Goal: Information Seeking & Learning: Check status

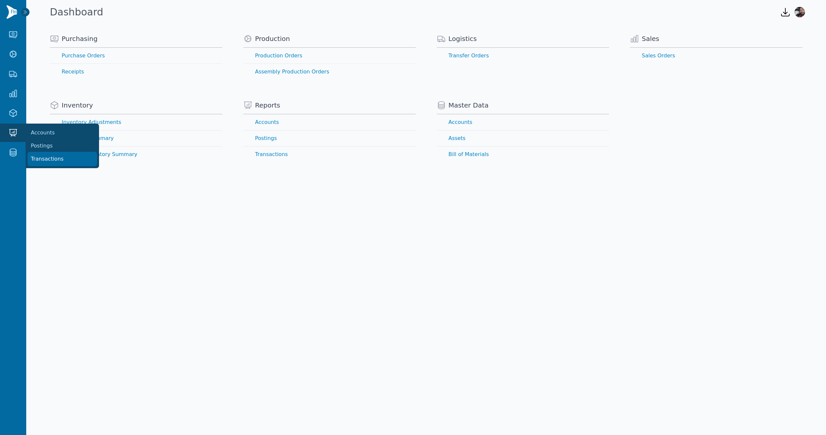
click at [39, 153] on link "Transactions" at bounding box center [62, 158] width 68 height 13
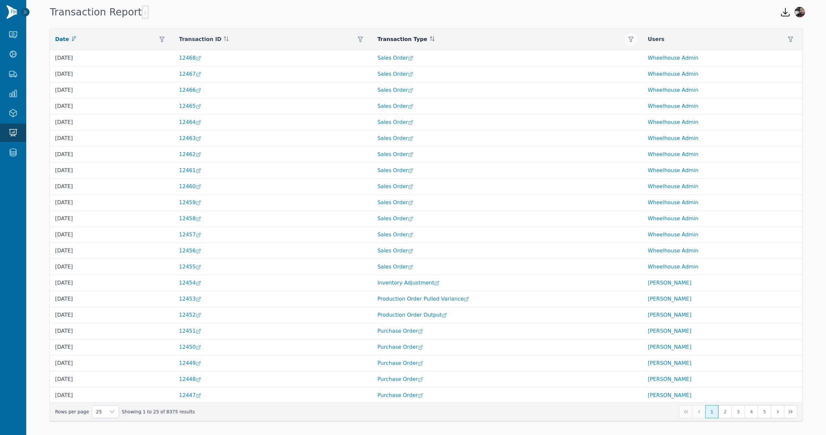
click at [628, 40] on icon "button" at bounding box center [630, 39] width 5 height 5
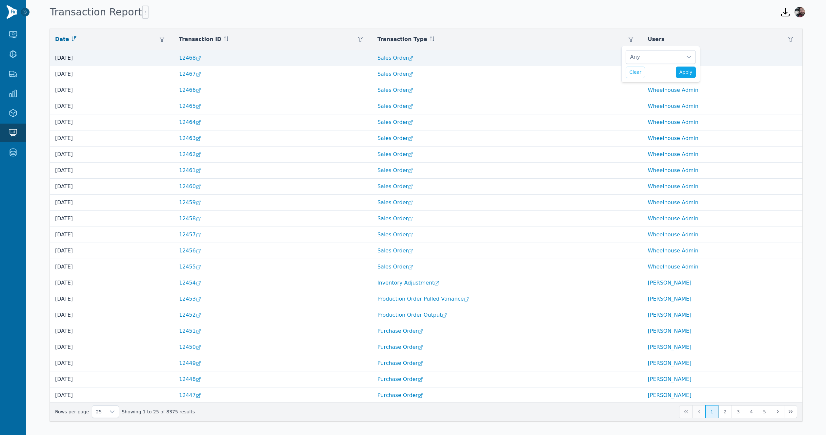
click at [65, 57] on td "[DATE]" at bounding box center [112, 58] width 124 height 16
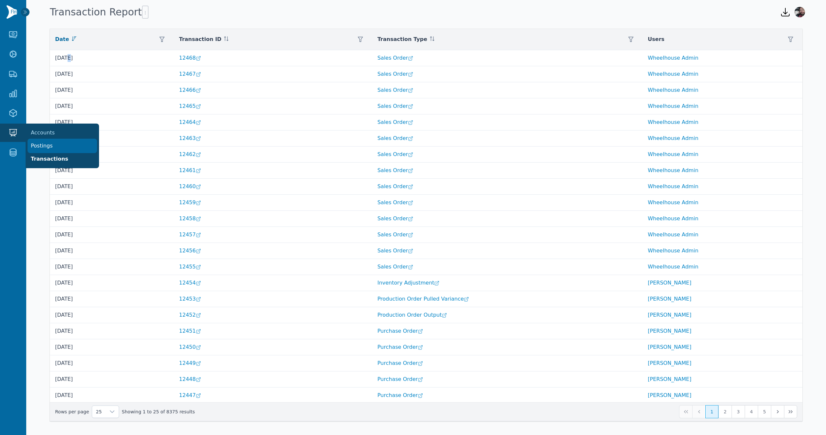
click at [41, 146] on link "Postings" at bounding box center [62, 145] width 68 height 13
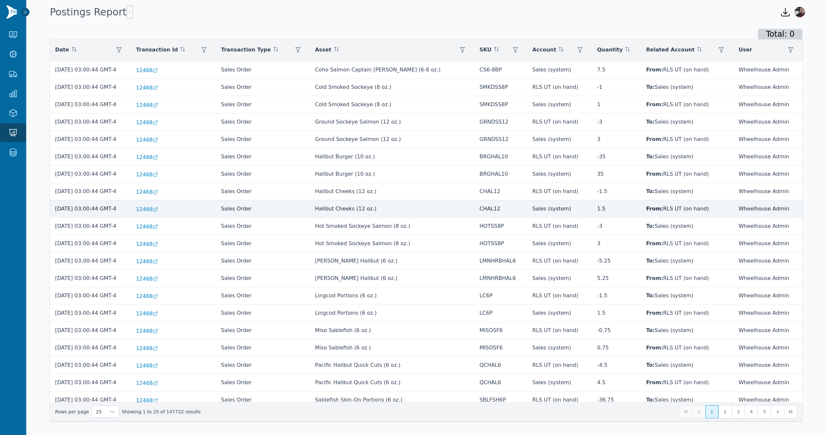
scroll to position [93, 0]
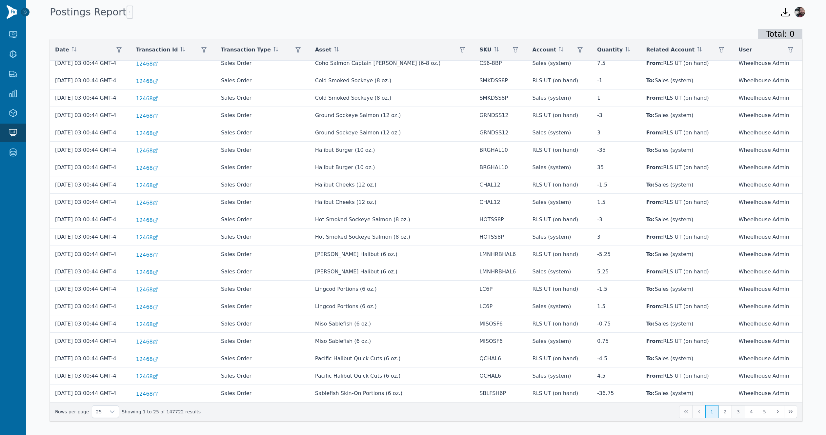
click at [736, 413] on button "3" at bounding box center [737, 411] width 13 height 13
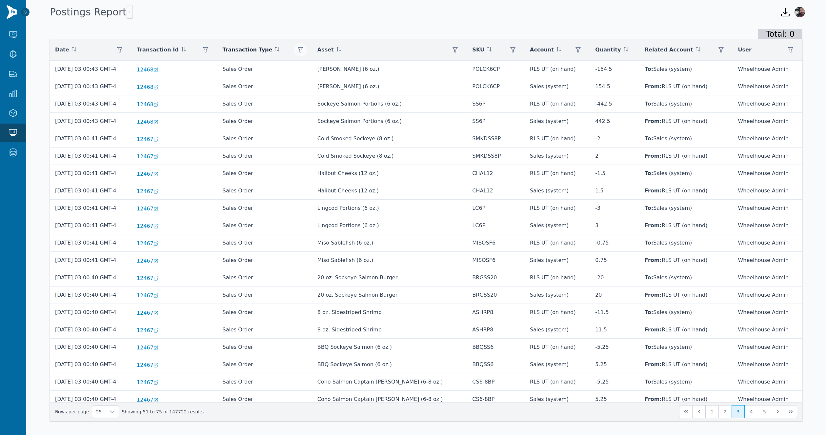
click at [303, 48] on icon "button" at bounding box center [300, 49] width 5 height 5
click at [336, 68] on div "Any" at bounding box center [343, 67] width 56 height 13
click at [347, 122] on span "Sales Order" at bounding box center [344, 120] width 30 height 8
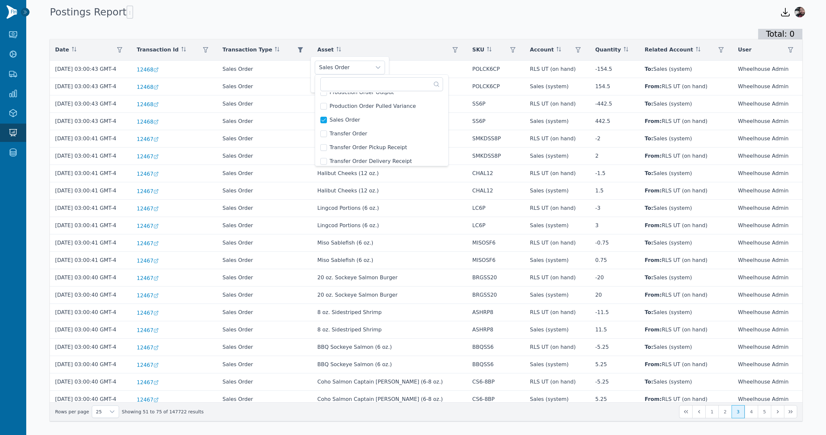
click at [422, 35] on div "Total: 0" at bounding box center [426, 34] width 752 height 10
click at [375, 84] on span "Apply" at bounding box center [374, 82] width 13 height 7
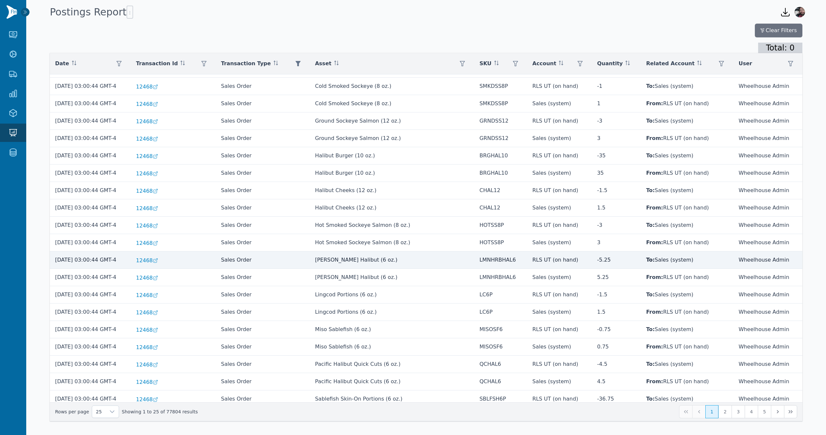
scroll to position [107, 0]
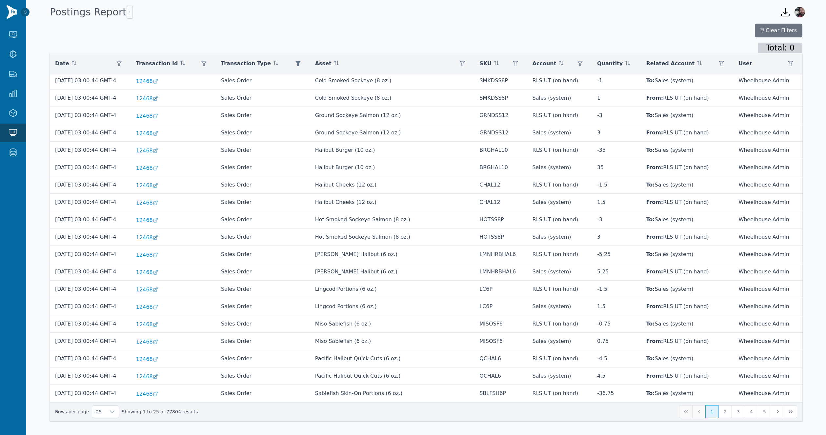
click at [303, 22] on div "Clear Filters Total: 0 Date Transaction Id Transaction Type Asset SKU Account Q…" at bounding box center [425, 226] width 799 height 411
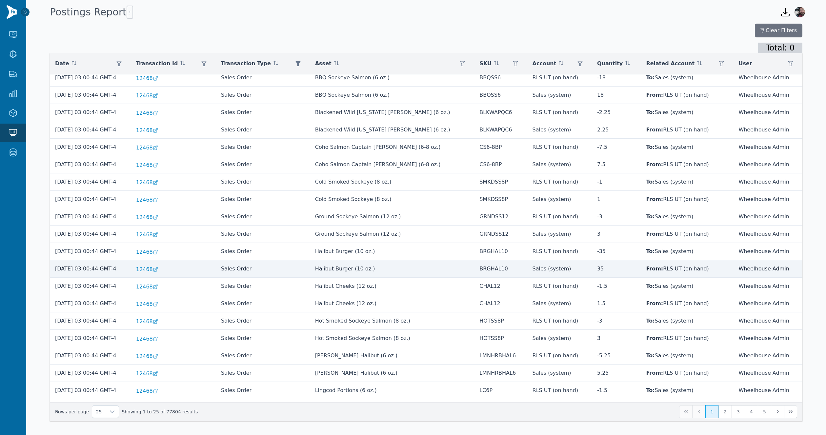
scroll to position [0, 0]
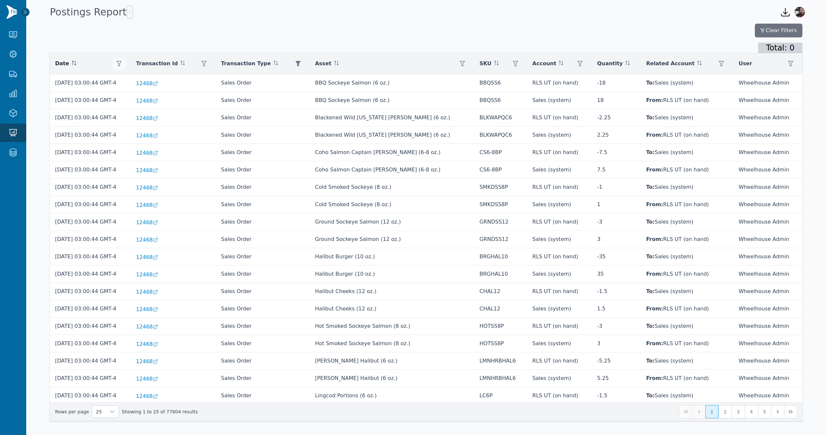
click at [122, 61] on icon "button" at bounding box center [118, 63] width 5 height 5
click at [193, 87] on input "Start" at bounding box center [164, 89] width 69 height 13
type input "**********"
click at [197, 113] on input "End" at bounding box center [164, 113] width 69 height 13
click at [191, 112] on input "End" at bounding box center [164, 113] width 69 height 13
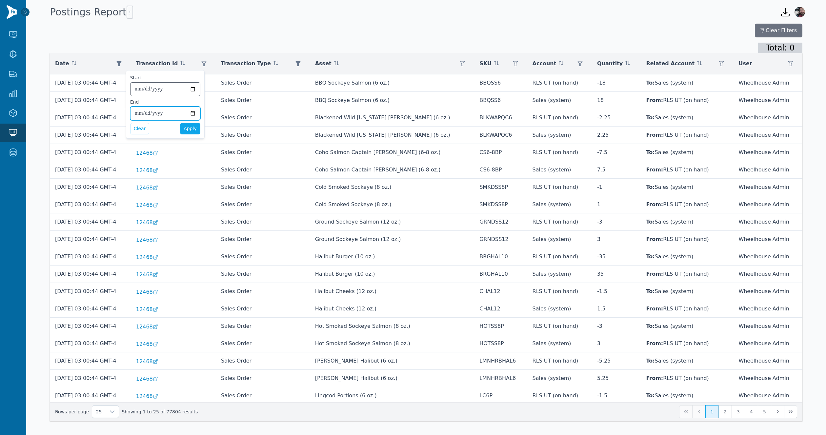
type input "**********"
click at [187, 128] on span "Apply" at bounding box center [190, 128] width 13 height 7
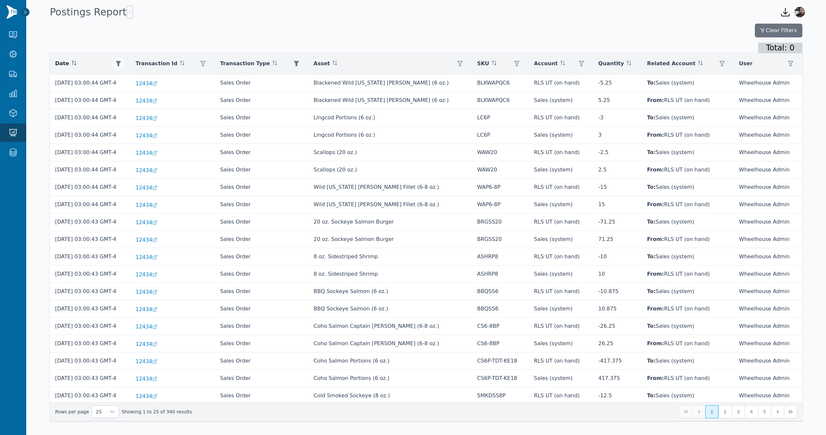
click at [121, 63] on icon "button" at bounding box center [118, 63] width 5 height 5
click at [194, 113] on input "**********" at bounding box center [164, 113] width 69 height 13
type input "**********"
click at [188, 127] on span "Apply" at bounding box center [189, 128] width 13 height 7
